Goal: Transaction & Acquisition: Purchase product/service

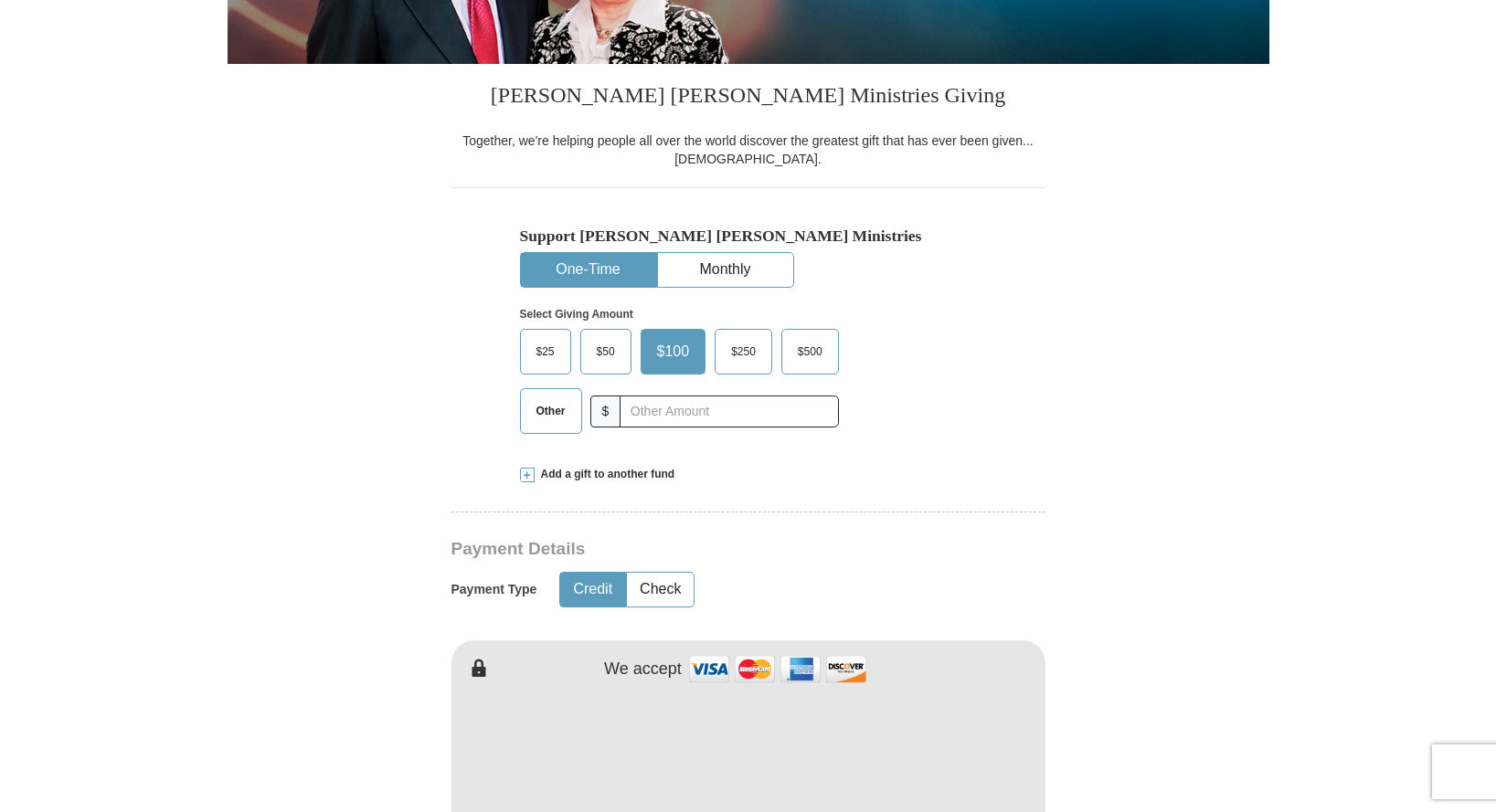
scroll to position [410, 0]
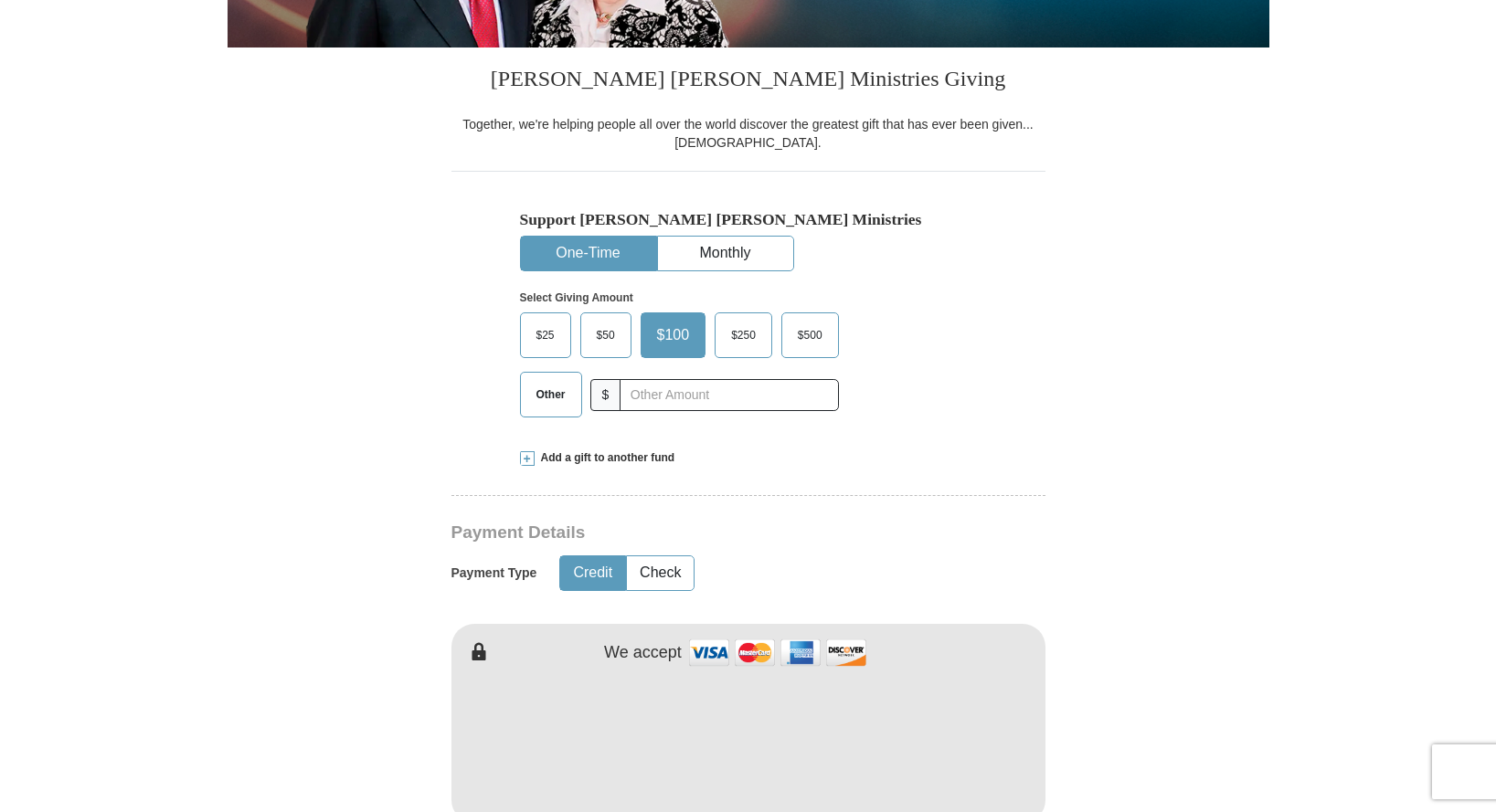
click at [551, 397] on span "Other" at bounding box center [551, 395] width 47 height 28
click at [0, 0] on input "Other" at bounding box center [0, 0] width 0 height 0
type input "100"
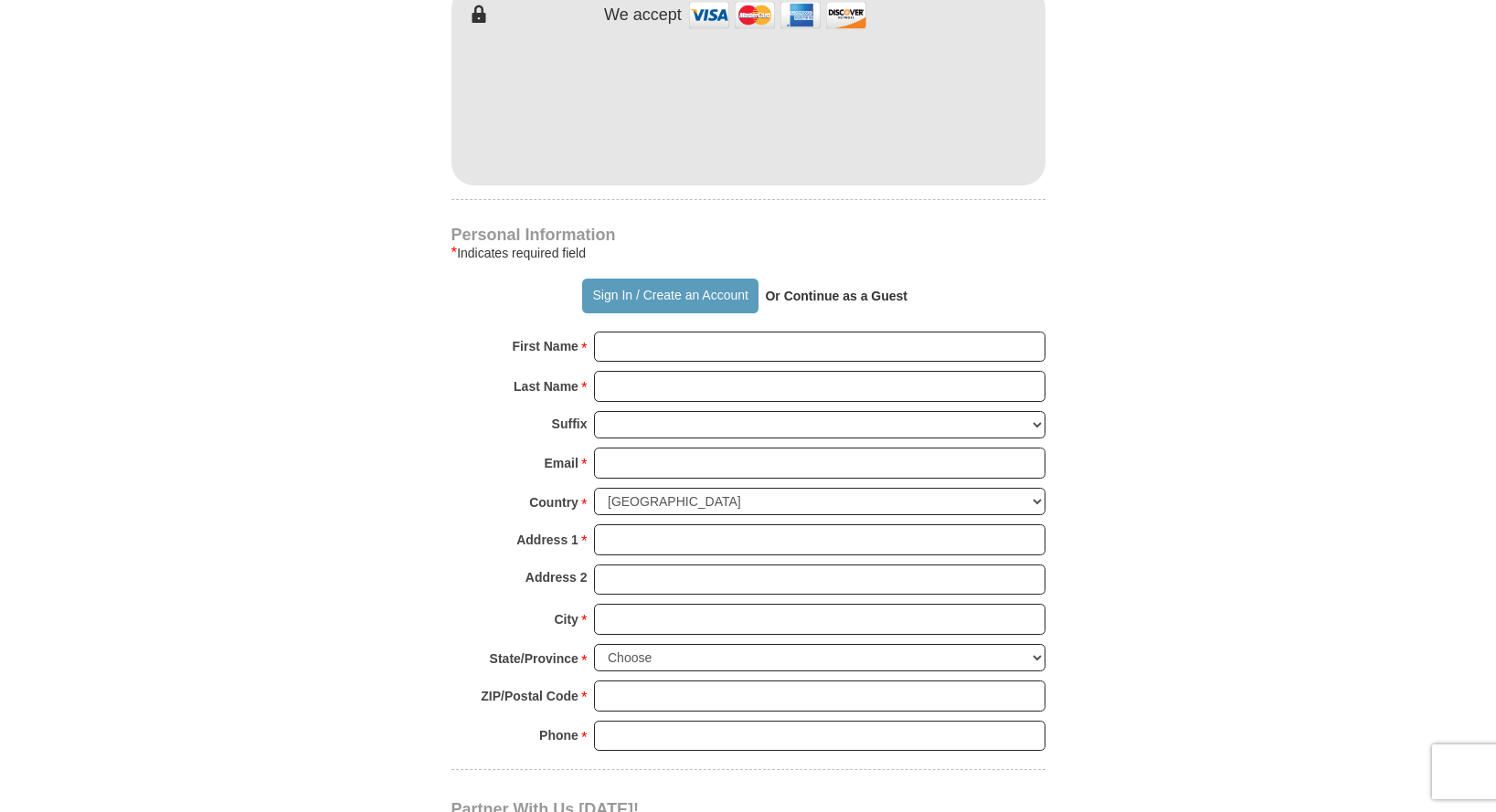
scroll to position [1136, 0]
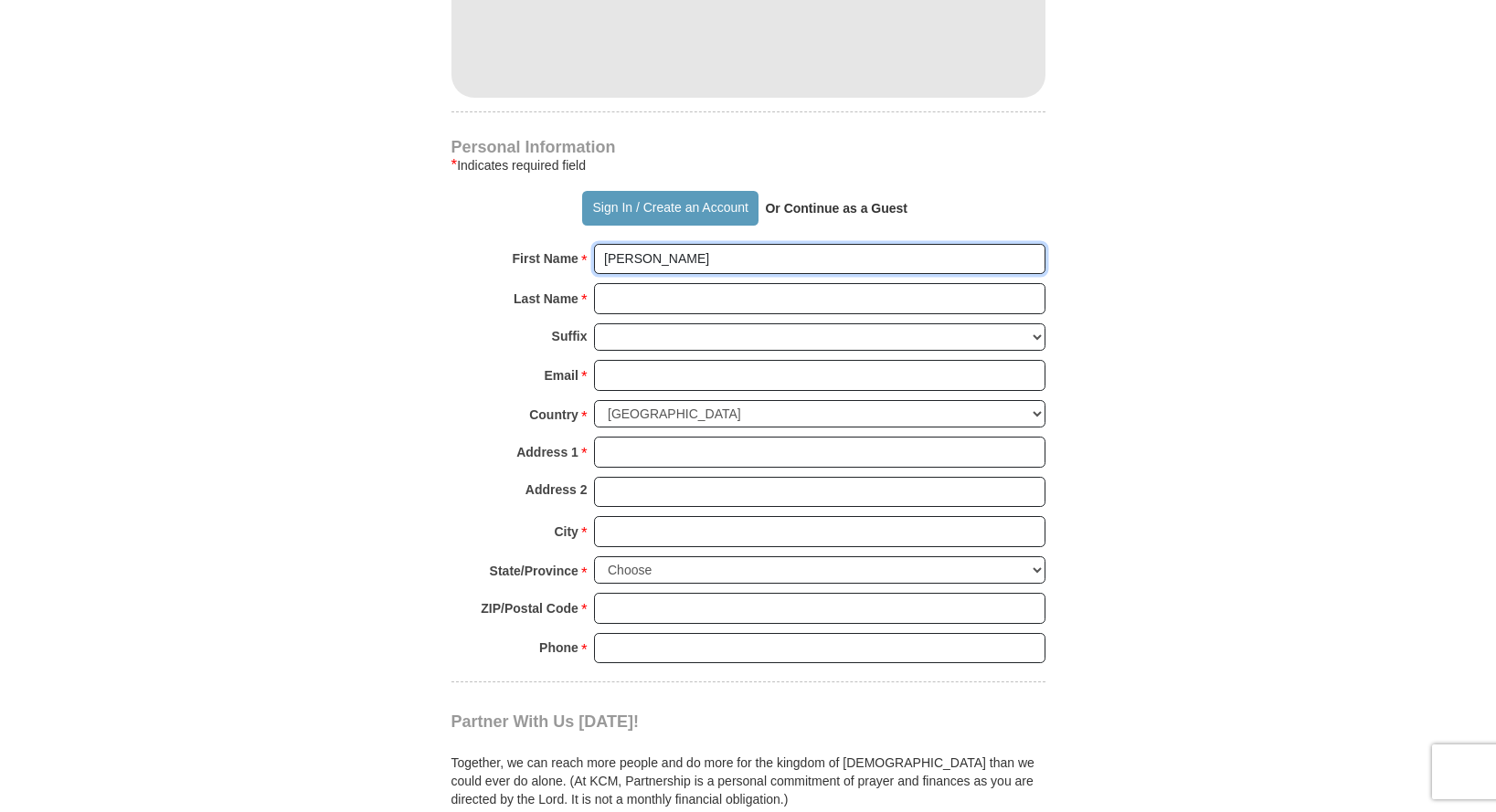
type input "[PERSON_NAME]"
type input "[EMAIL_ADDRESS][DOMAIN_NAME]"
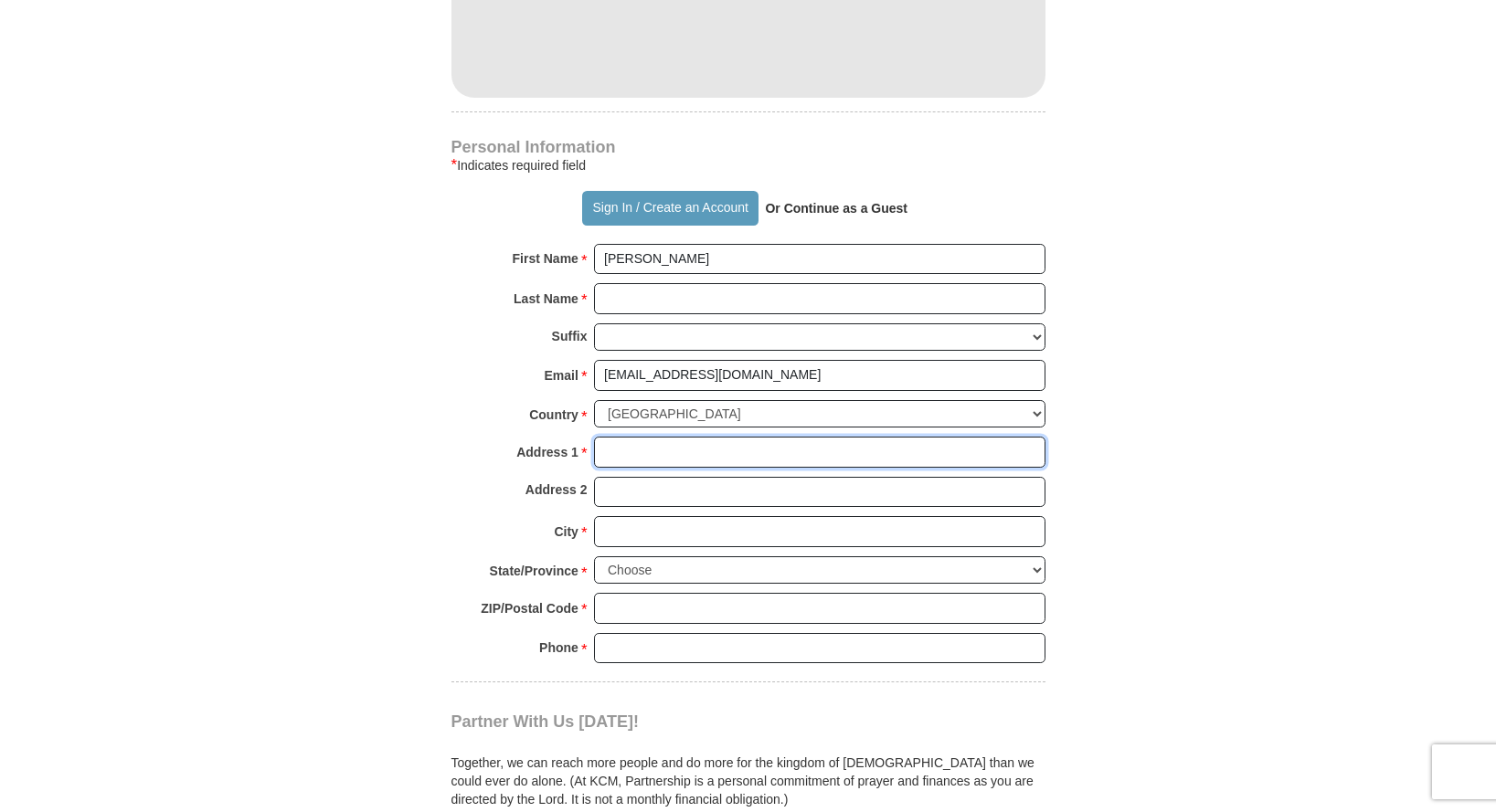
type input "[STREET_ADDRESS]"
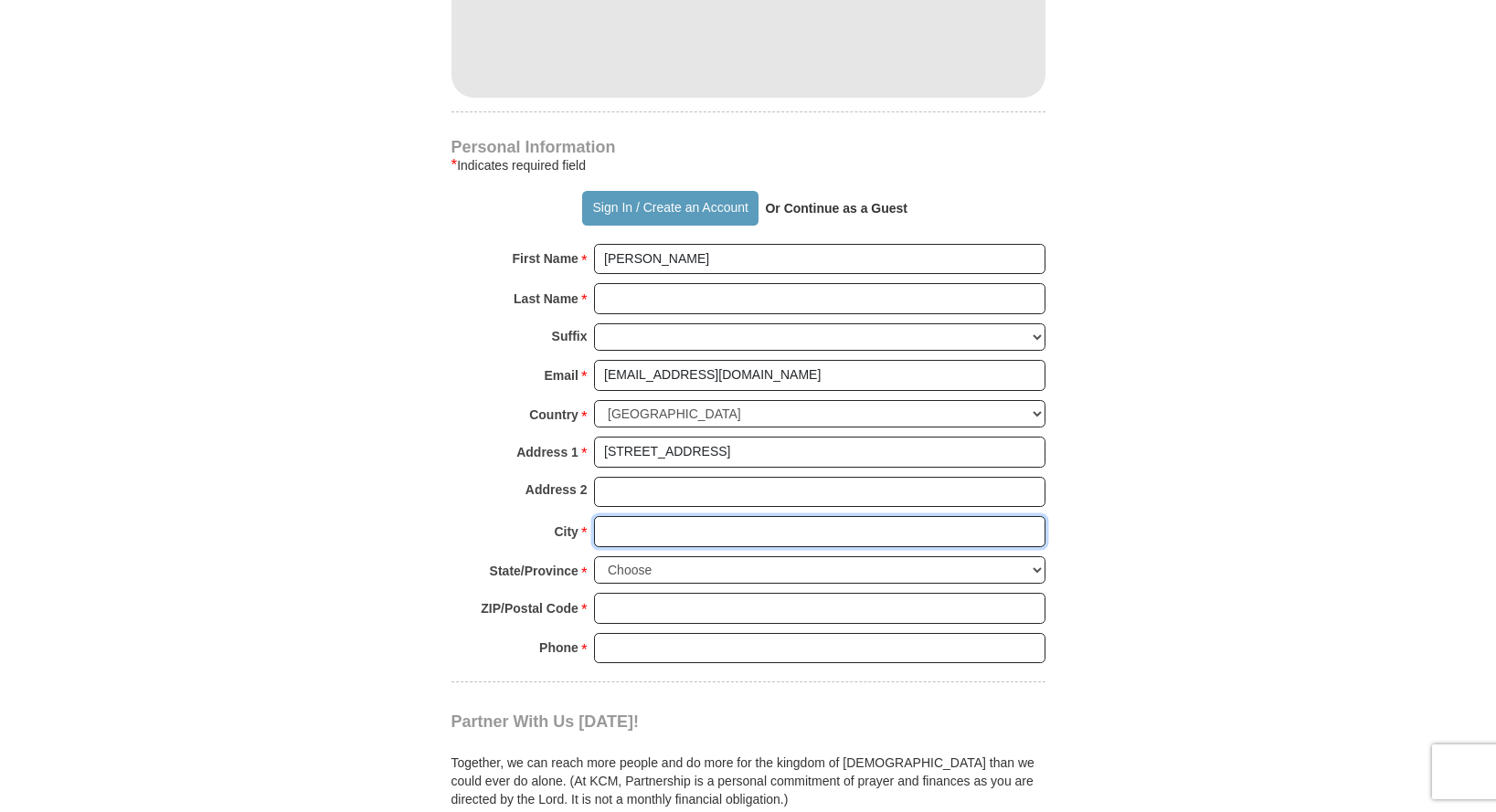
type input "[GEOGRAPHIC_DATA]"
select select "IL"
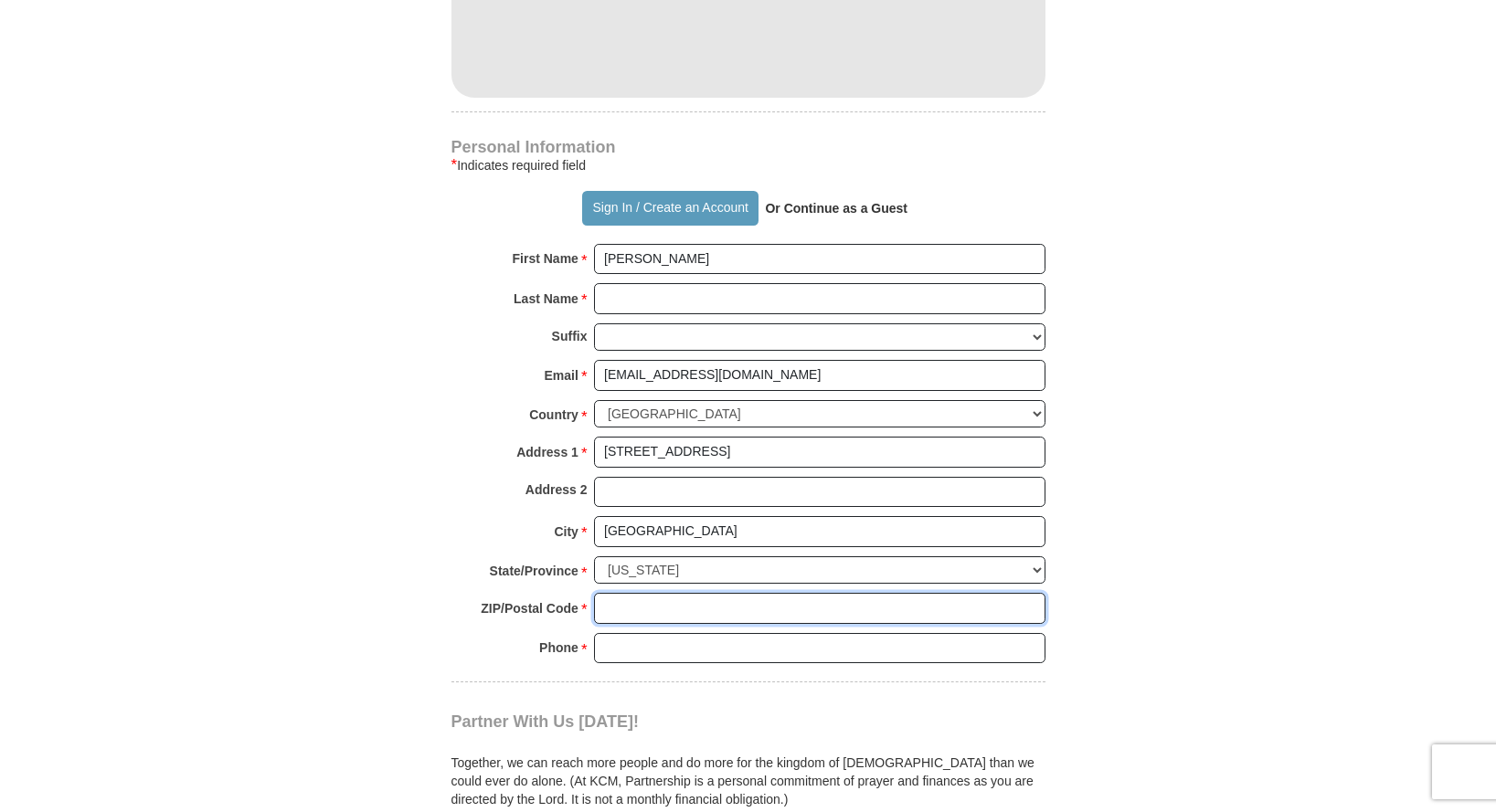
type input "60487"
type input "[PERSON_NAME]"
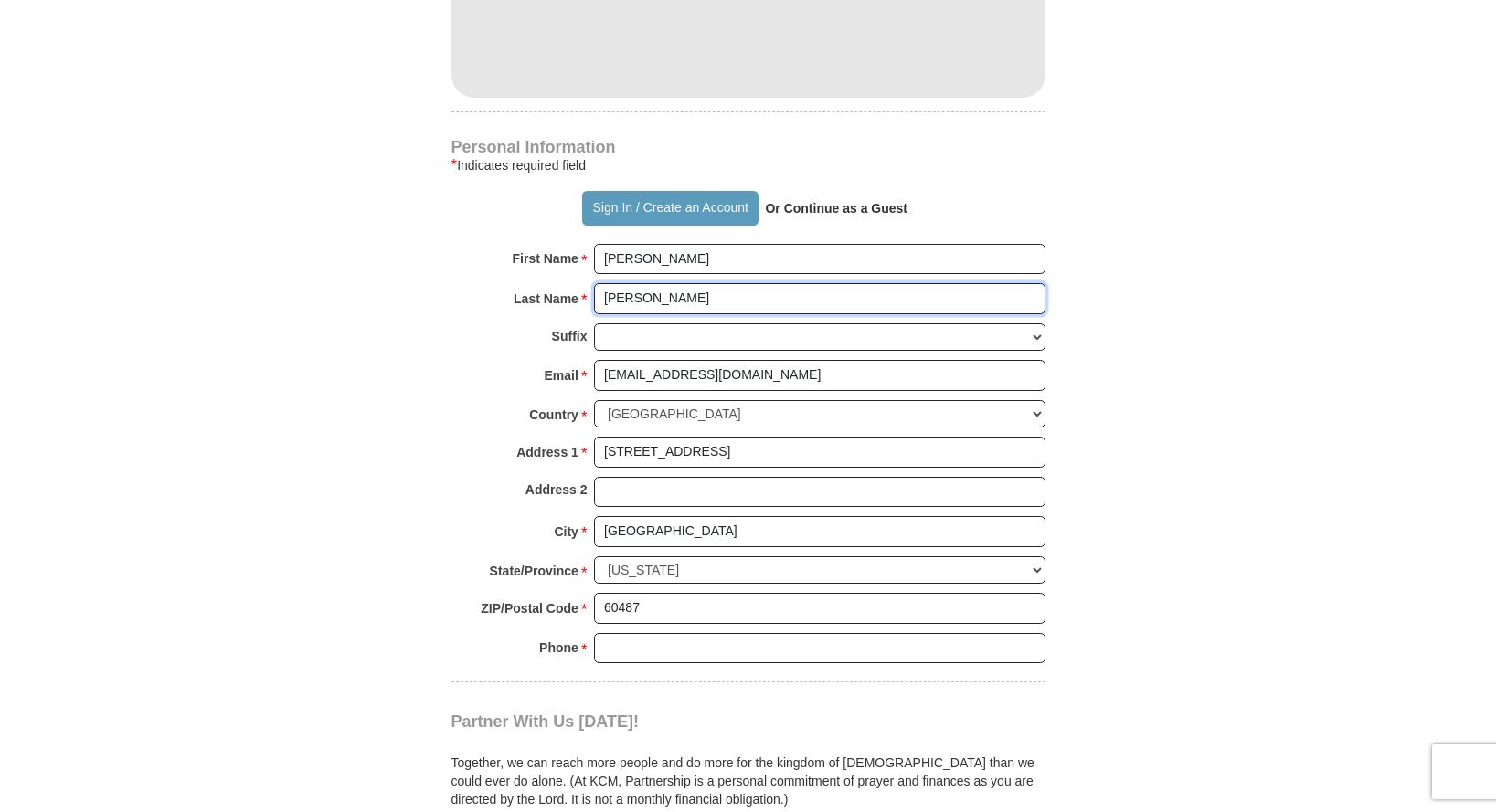
type input "[PERSON_NAME]"
click at [1179, 455] on form "Already have an account? Sign in for faster giving. Don't have an account? Crea…" at bounding box center [748, 57] width 1041 height 2241
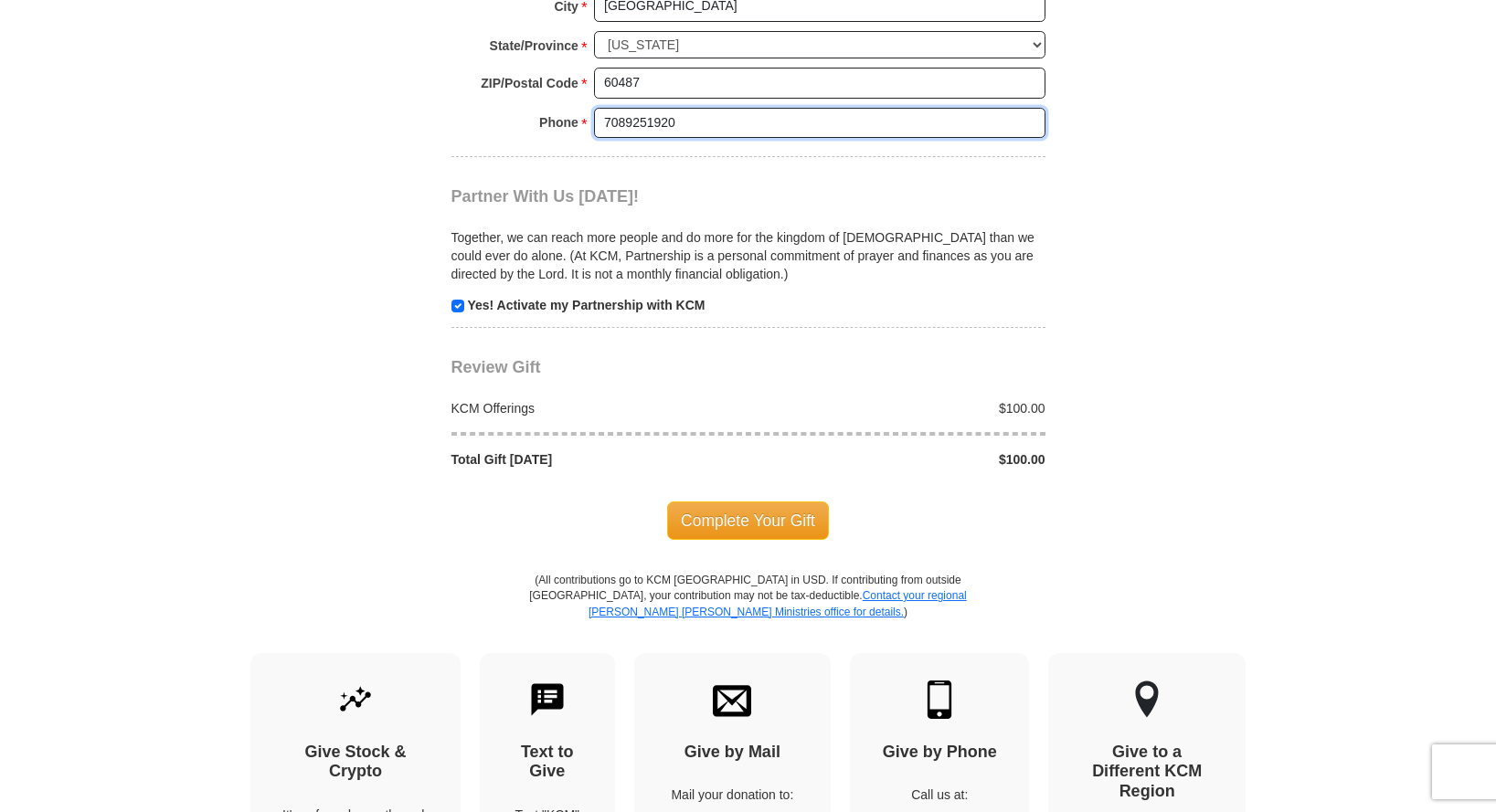
scroll to position [1661, 0]
type input "7089251920"
click at [733, 502] on span "Complete Your Gift" at bounding box center [748, 521] width 161 height 38
